Goal: Transaction & Acquisition: Book appointment/travel/reservation

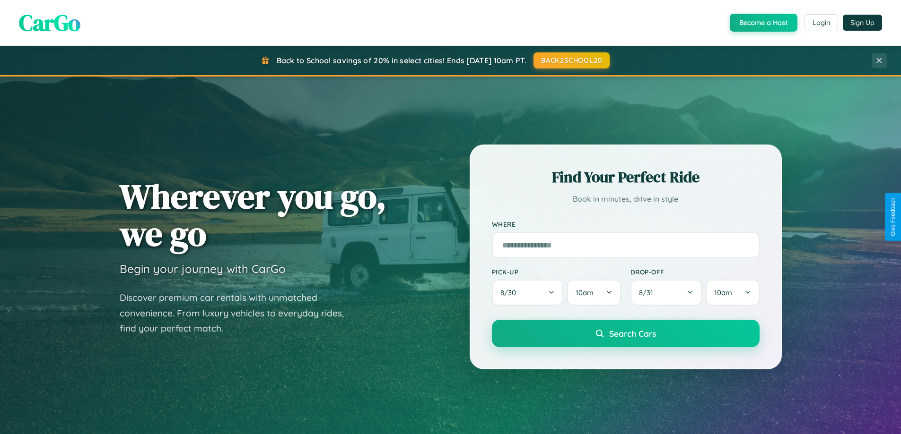
scroll to position [650, 0]
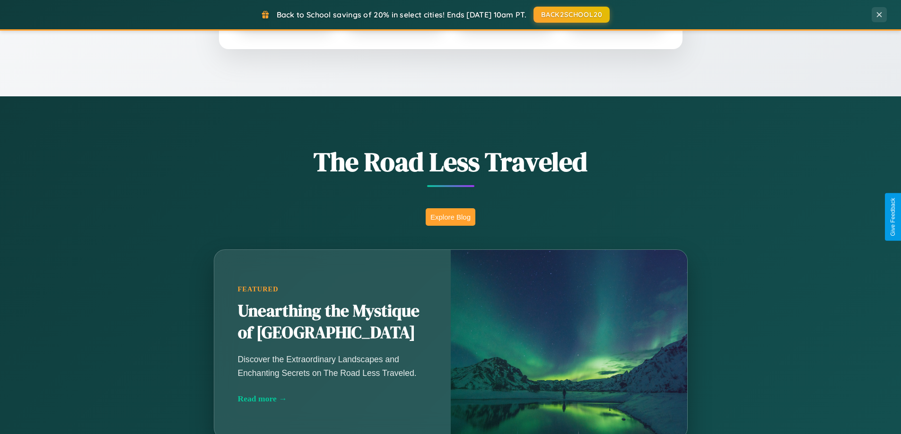
click at [450, 217] on button "Explore Blog" at bounding box center [450, 216] width 50 height 17
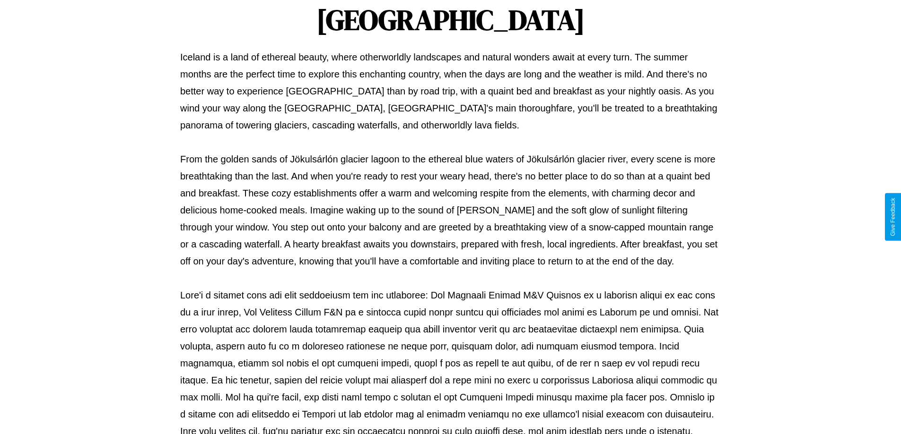
scroll to position [306, 0]
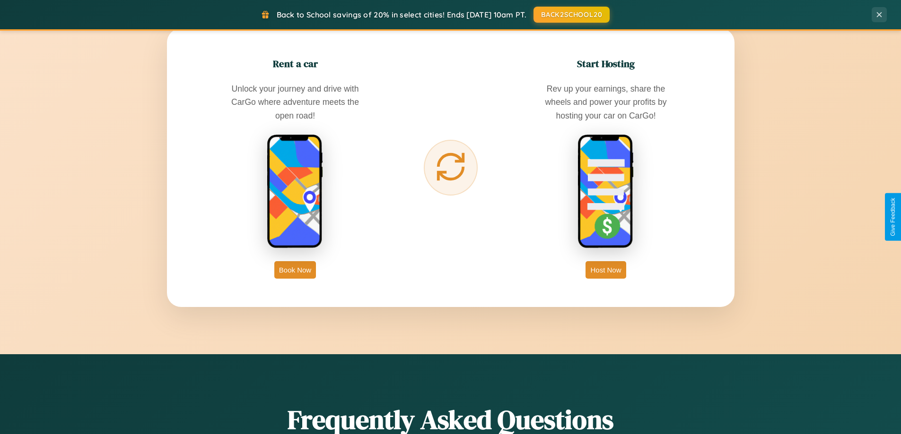
scroll to position [1819, 0]
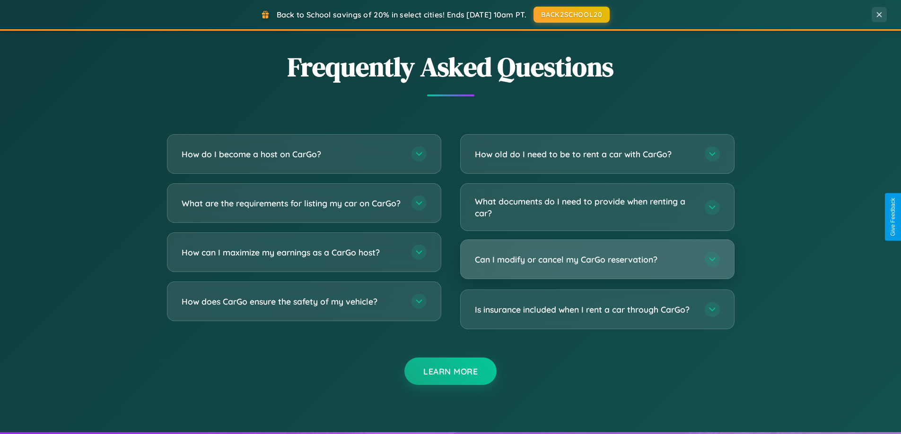
click at [597, 260] on h3 "Can I modify or cancel my CarGo reservation?" at bounding box center [585, 260] width 220 height 12
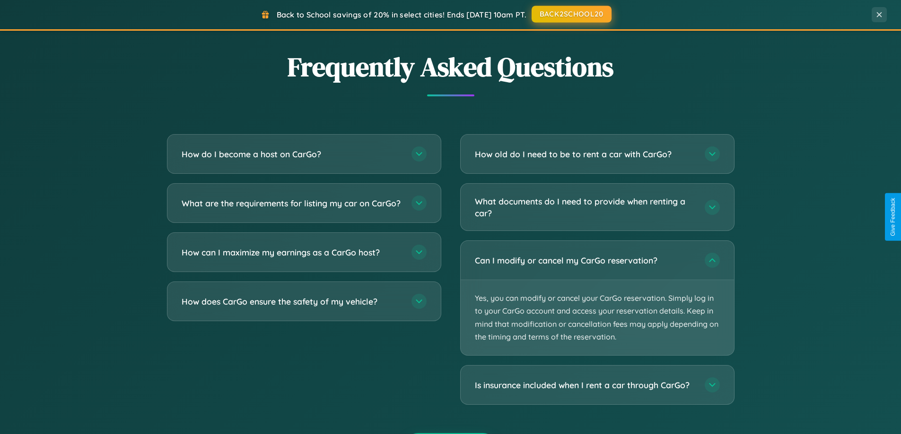
click at [571, 15] on button "BACK2SCHOOL20" at bounding box center [571, 14] width 80 height 17
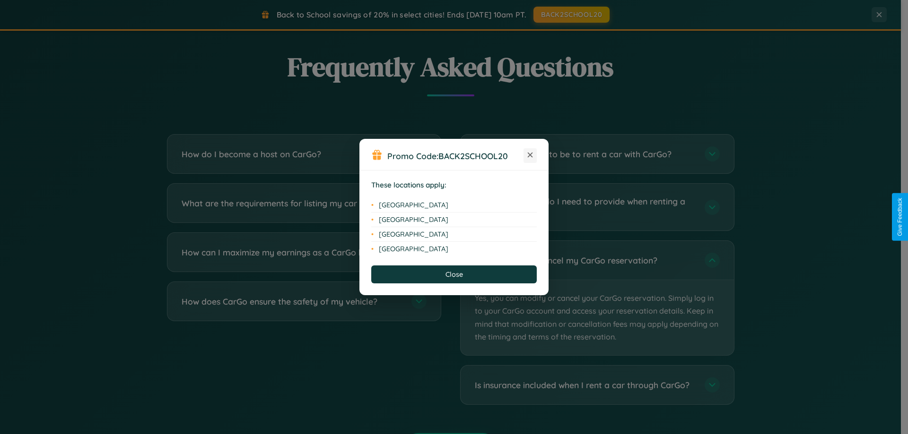
click at [530, 156] on icon at bounding box center [530, 155] width 5 height 5
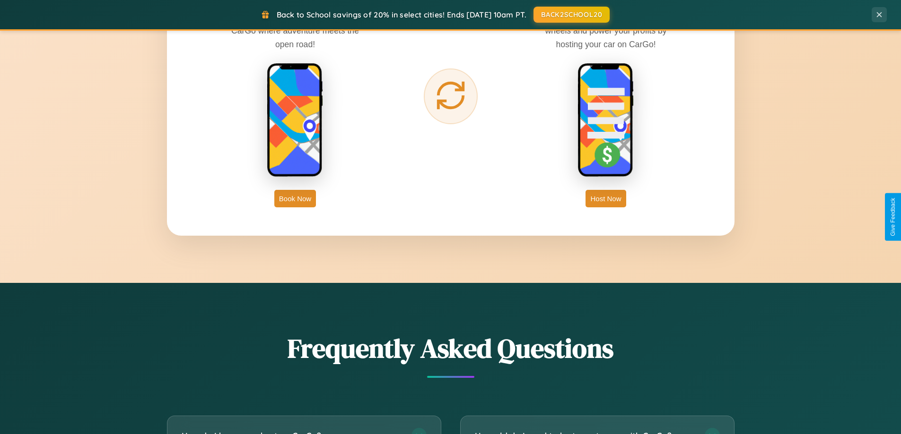
scroll to position [407, 0]
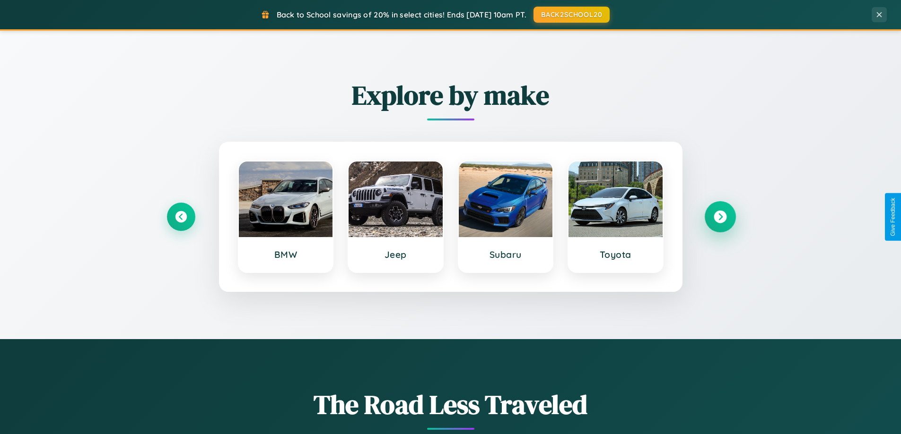
click at [719, 217] on icon at bounding box center [719, 217] width 13 height 13
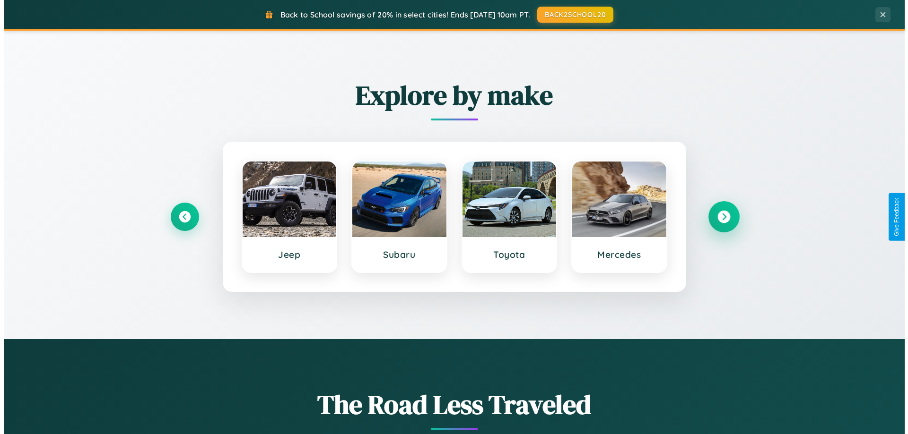
scroll to position [0, 0]
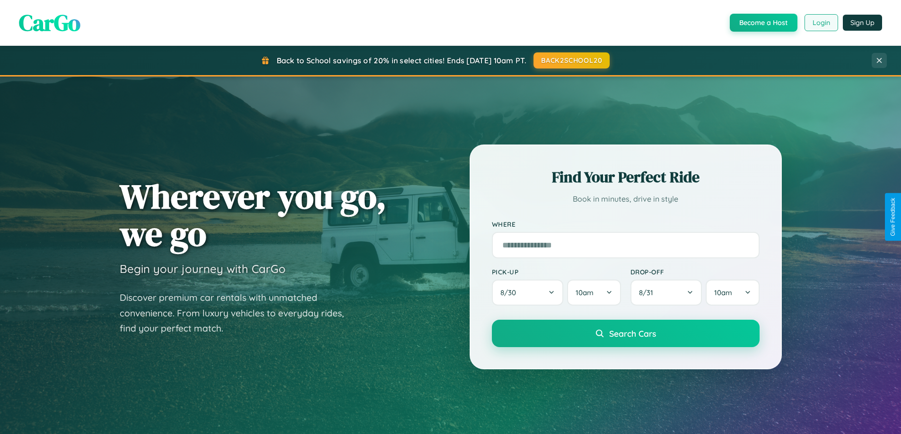
click at [820, 23] on button "Login" at bounding box center [821, 22] width 34 height 17
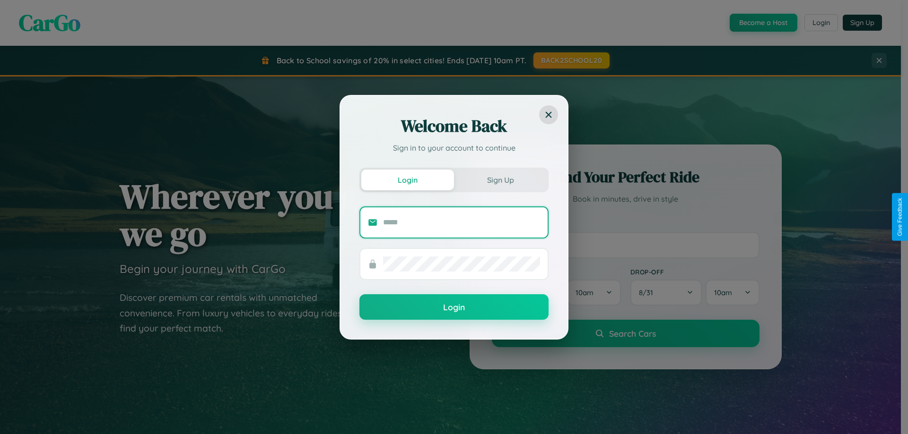
click at [461, 222] on input "text" at bounding box center [461, 222] width 157 height 15
type input "**********"
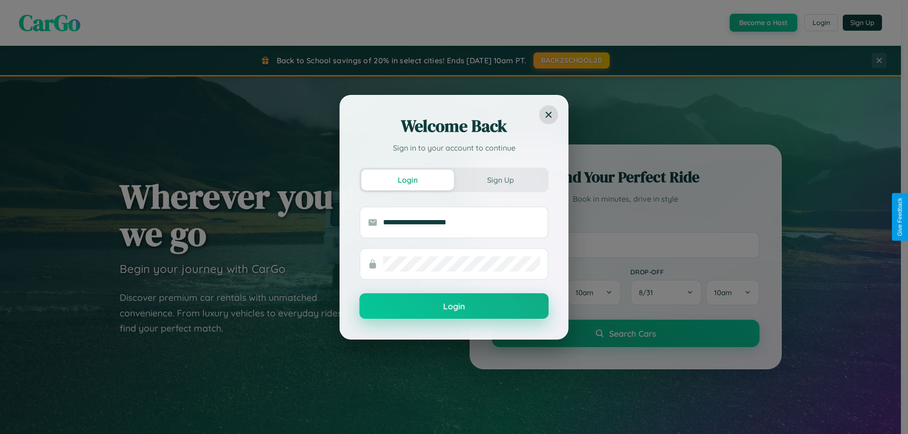
click at [454, 307] on button "Login" at bounding box center [453, 307] width 189 height 26
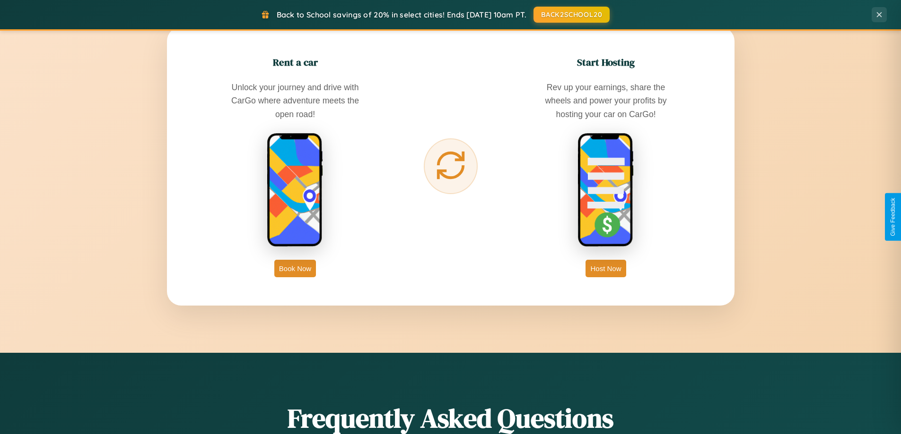
scroll to position [1519, 0]
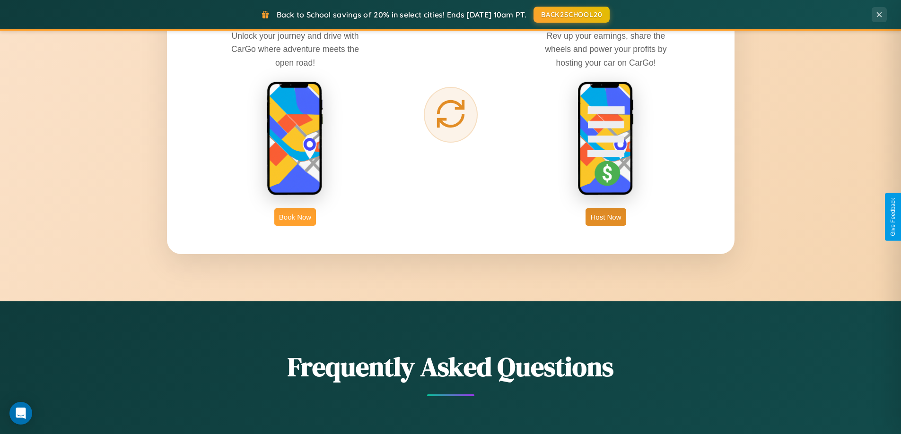
click at [295, 217] on button "Book Now" at bounding box center [295, 216] width 42 height 17
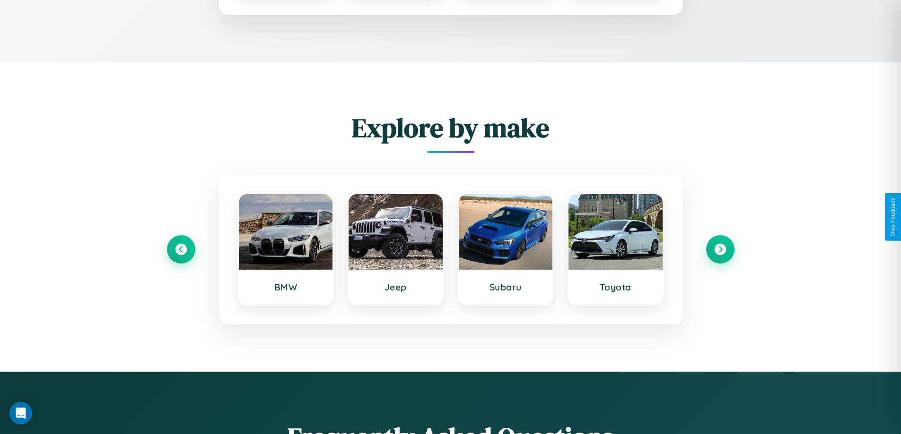
scroll to position [788, 0]
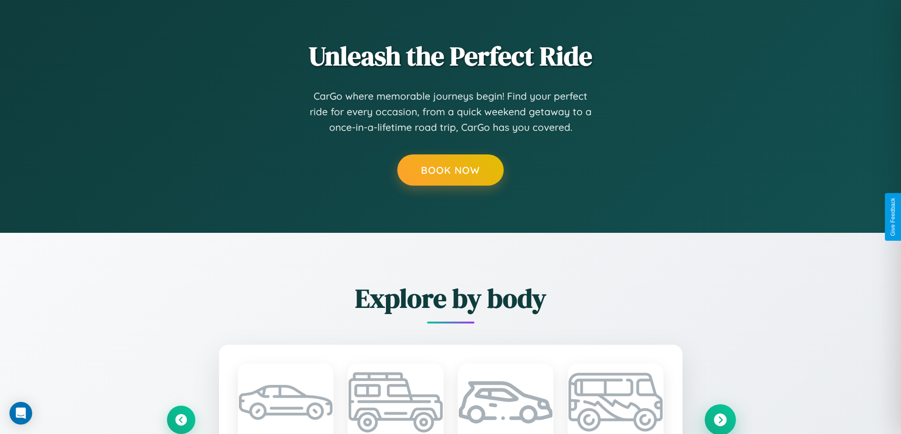
type input "*****"
click at [719, 420] on icon at bounding box center [719, 420] width 13 height 13
